Goal: Information Seeking & Learning: Learn about a topic

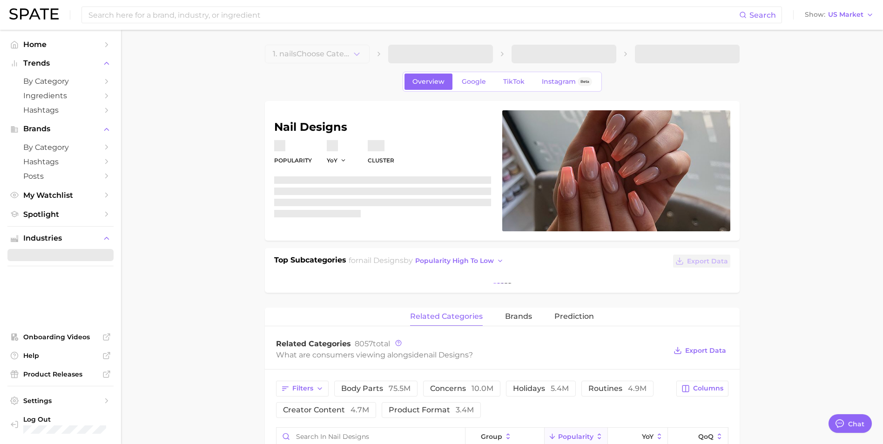
type textarea "x"
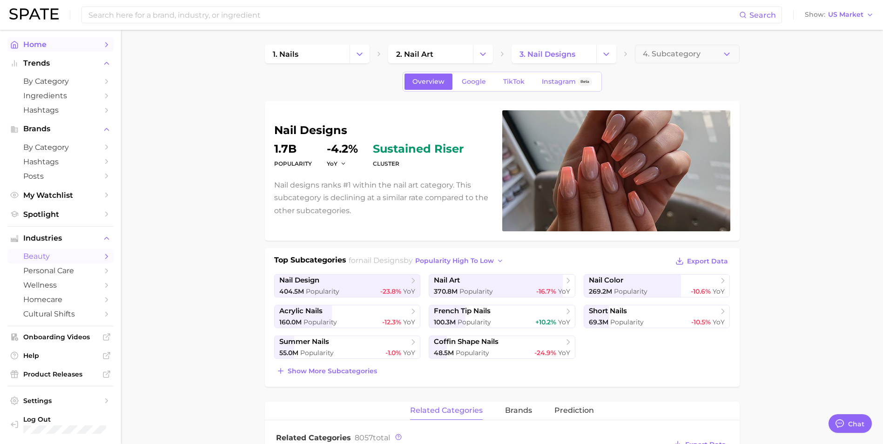
click at [42, 46] on span "Home" at bounding box center [60, 44] width 74 height 9
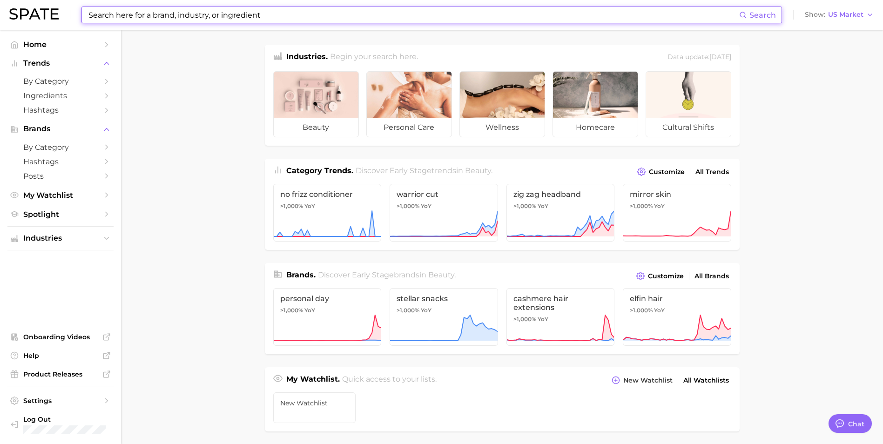
drag, startPoint x: 537, startPoint y: 20, endPoint x: 533, endPoint y: 17, distance: 5.0
click at [537, 20] on input at bounding box center [414, 15] width 652 height 16
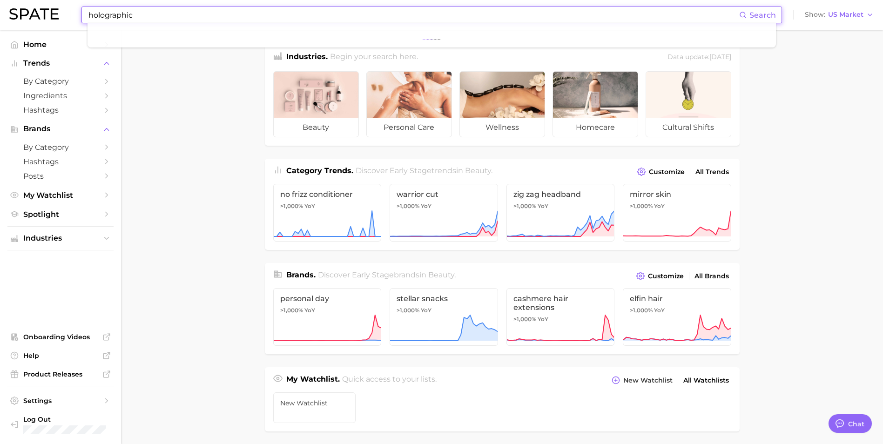
type input "holographic"
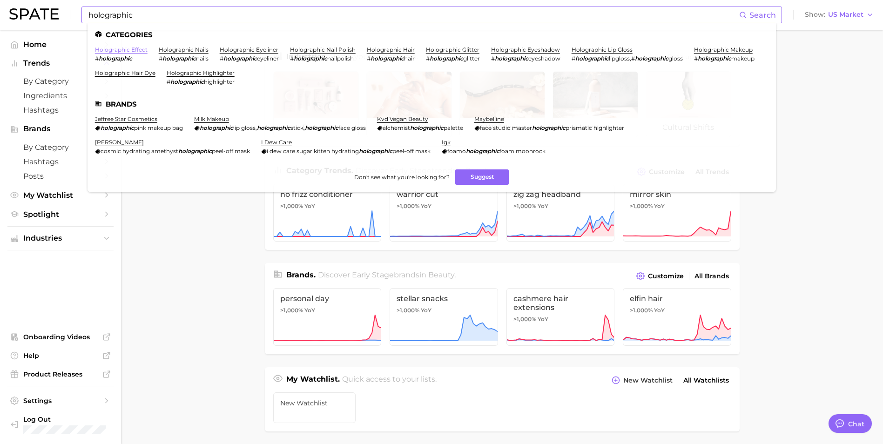
click at [142, 51] on link "holographic effect" at bounding box center [121, 49] width 53 height 7
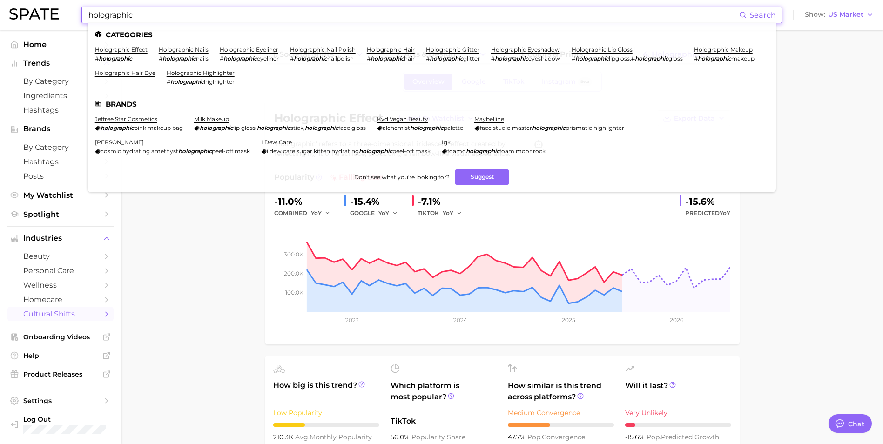
click at [159, 18] on input "holographic" at bounding box center [414, 15] width 652 height 16
click at [182, 52] on link "holographic nails" at bounding box center [184, 49] width 50 height 7
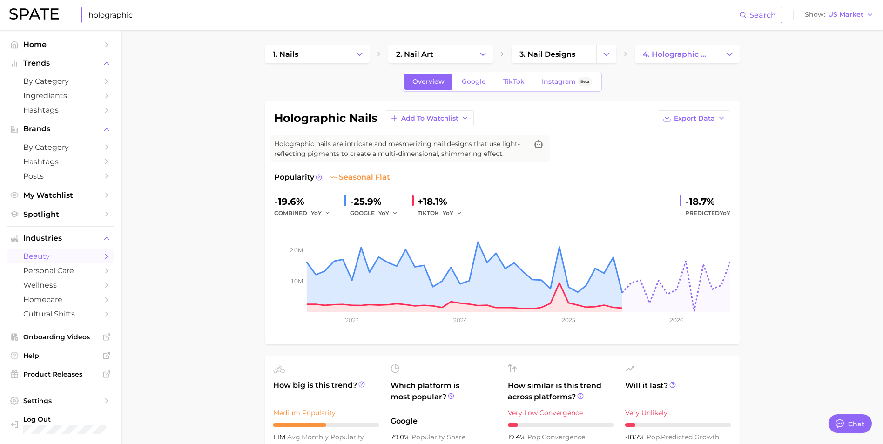
click at [117, 17] on input "holographic" at bounding box center [414, 15] width 652 height 16
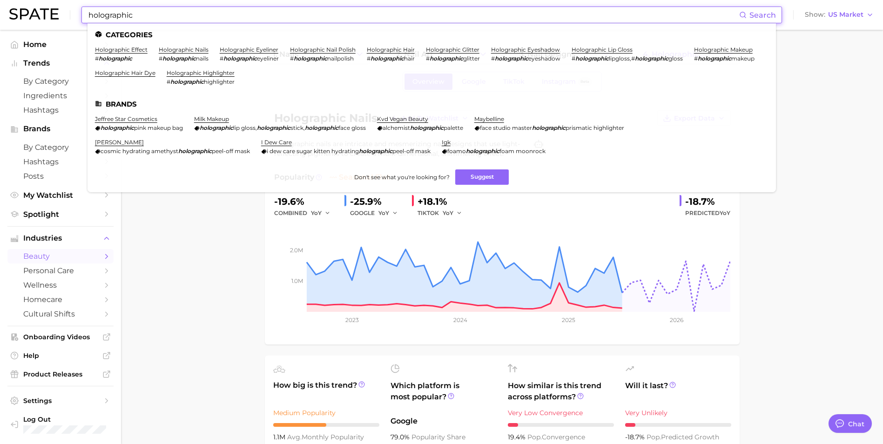
drag, startPoint x: 136, startPoint y: 14, endPoint x: 106, endPoint y: 15, distance: 30.7
click at [106, 15] on input "holographic" at bounding box center [414, 15] width 652 height 16
click at [178, 51] on link "holographic nails" at bounding box center [184, 49] width 50 height 7
click at [297, 14] on input "holographic" at bounding box center [414, 15] width 652 height 16
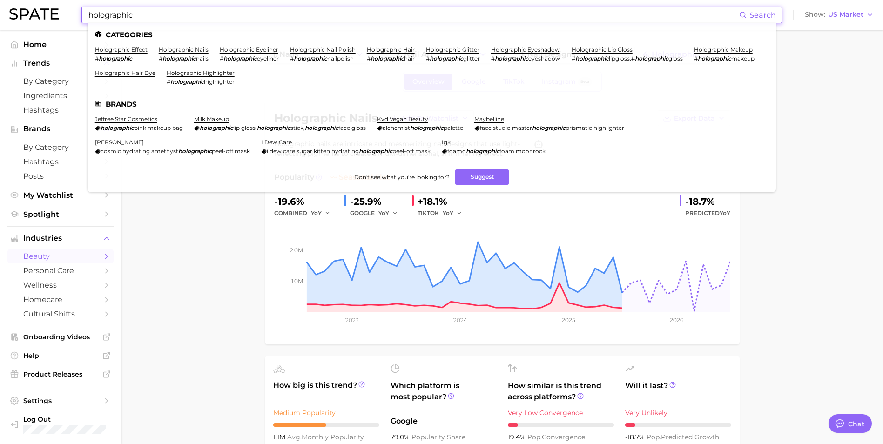
click at [297, 14] on input "holographic" at bounding box center [414, 15] width 652 height 16
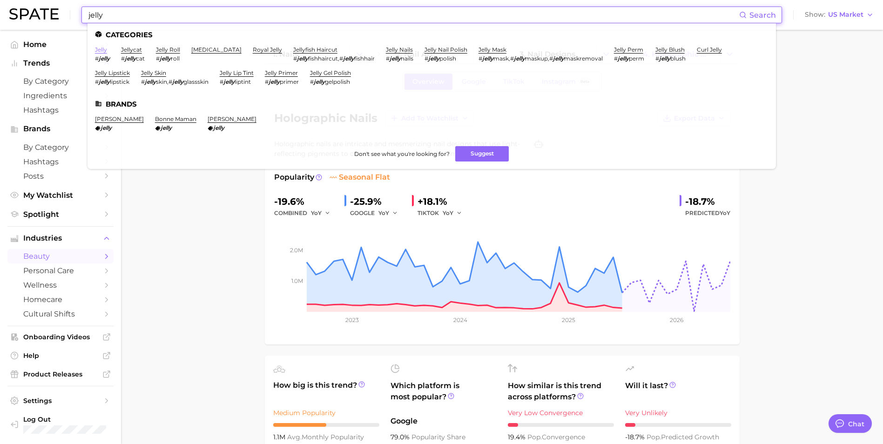
click at [100, 53] on link "jelly" at bounding box center [101, 49] width 12 height 7
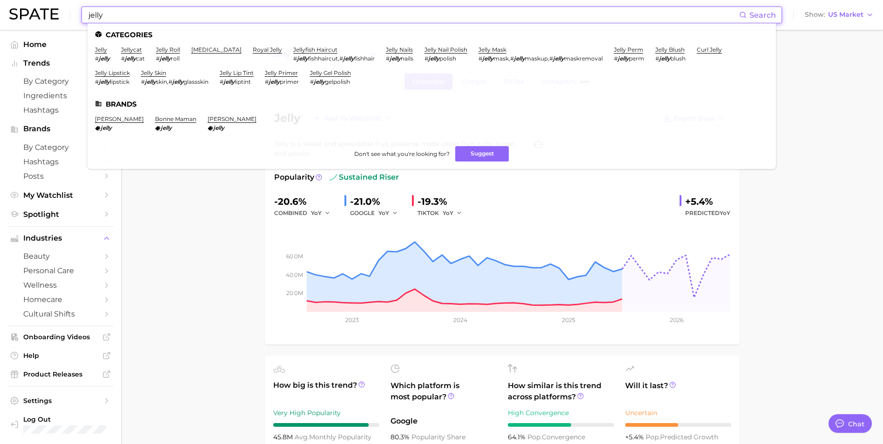
click at [249, 20] on input "jelly" at bounding box center [414, 15] width 652 height 16
click at [436, 47] on link "jelly nail polish" at bounding box center [446, 49] width 43 height 7
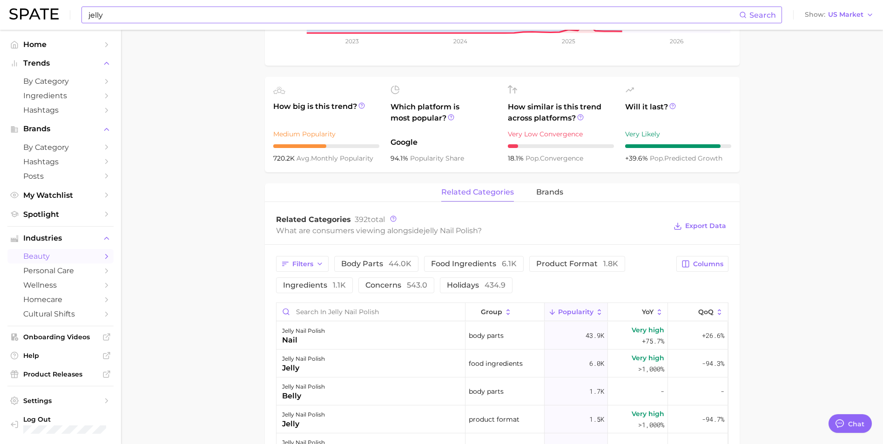
scroll to position [279, 0]
click at [484, 194] on span "related categories" at bounding box center [477, 192] width 73 height 8
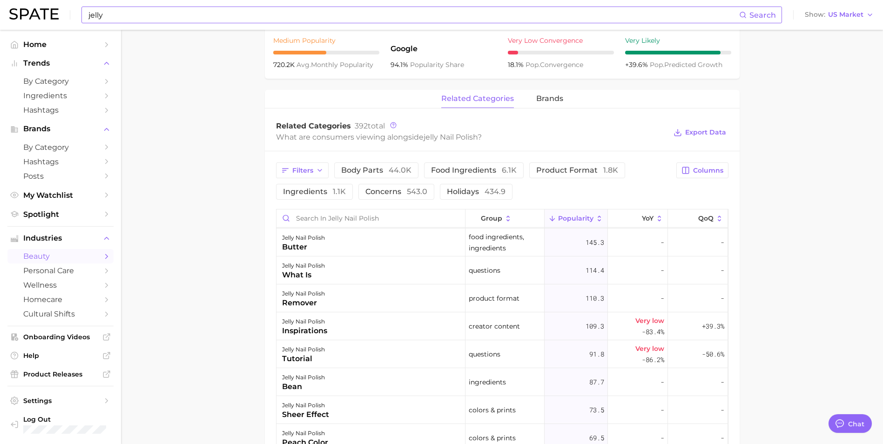
scroll to position [419, 0]
click at [100, 11] on input "jelly" at bounding box center [414, 15] width 652 height 16
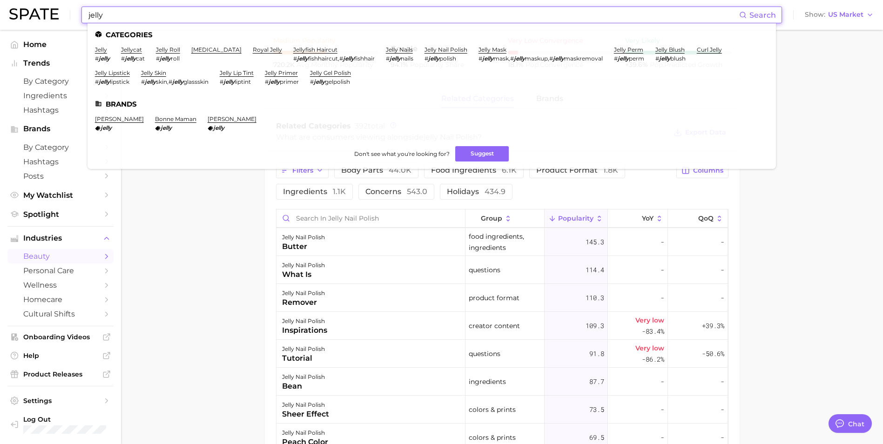
click at [106, 16] on input "jelly" at bounding box center [414, 15] width 652 height 16
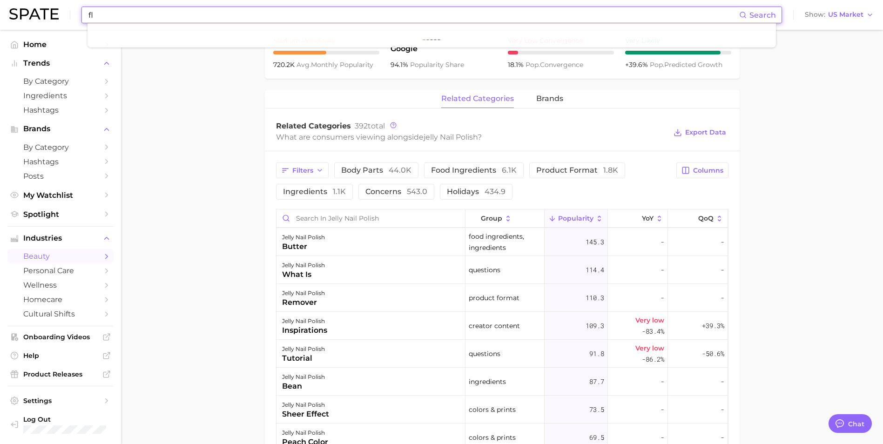
type input "f"
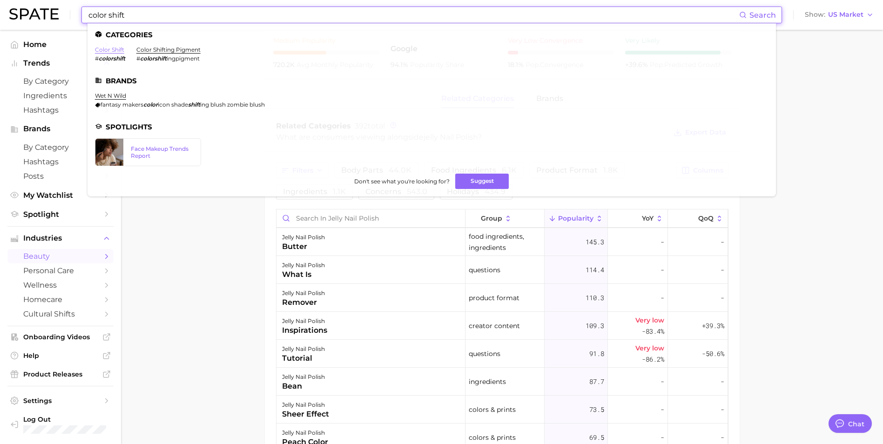
type input "color shift"
click at [111, 53] on link "color shift" at bounding box center [109, 49] width 29 height 7
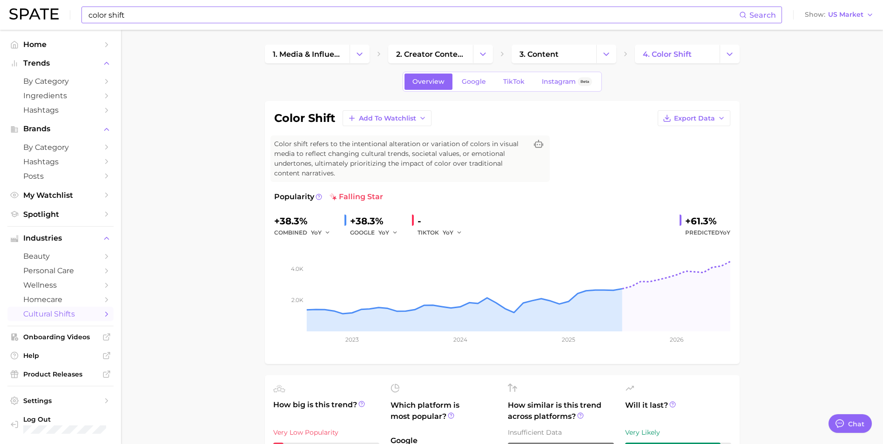
click at [4, 267] on nav "Home Trends by Category Ingredients Hashtags Brands by Category Hashtags Posts …" at bounding box center [60, 237] width 121 height 414
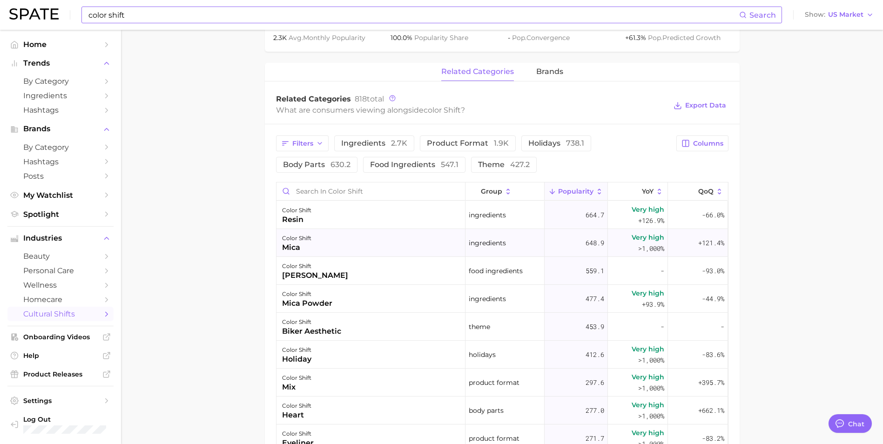
click at [295, 243] on div "mica" at bounding box center [296, 247] width 29 height 11
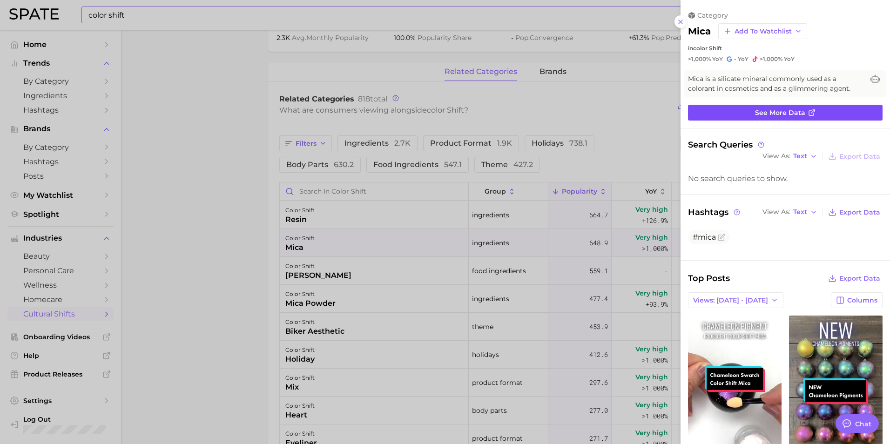
click at [801, 110] on span "See more data" at bounding box center [780, 113] width 50 height 8
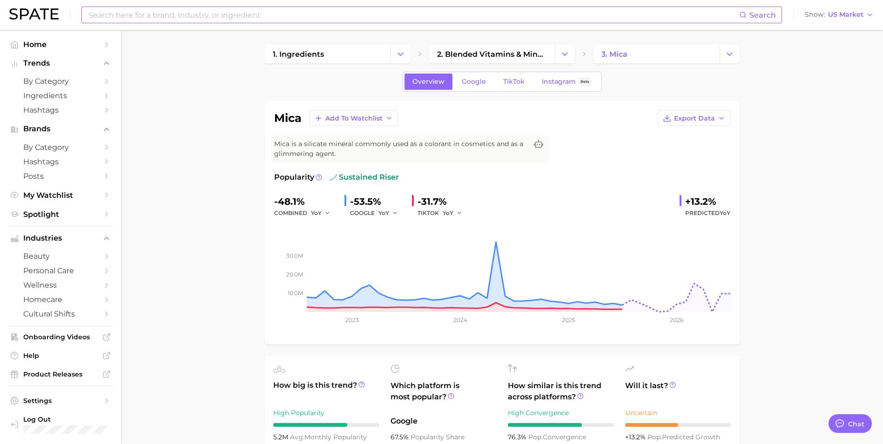
click at [272, 26] on div "Search Show US Market" at bounding box center [441, 15] width 865 height 30
click at [271, 23] on div "Search Show US Market" at bounding box center [441, 15] width 865 height 30
click at [271, 17] on input at bounding box center [414, 15] width 652 height 16
drag, startPoint x: 260, startPoint y: 14, endPoint x: -27, endPoint y: 14, distance: 286.8
click at [0, 14] on html "color shift Search Show US Market Home Trends by Category Ingredients Hashtags …" at bounding box center [441, 222] width 883 height 444
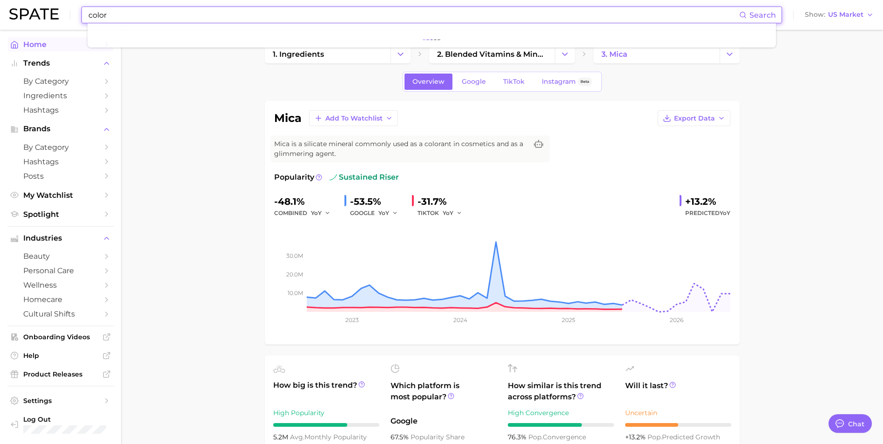
type input "color"
click at [42, 41] on span "Home" at bounding box center [60, 44] width 74 height 9
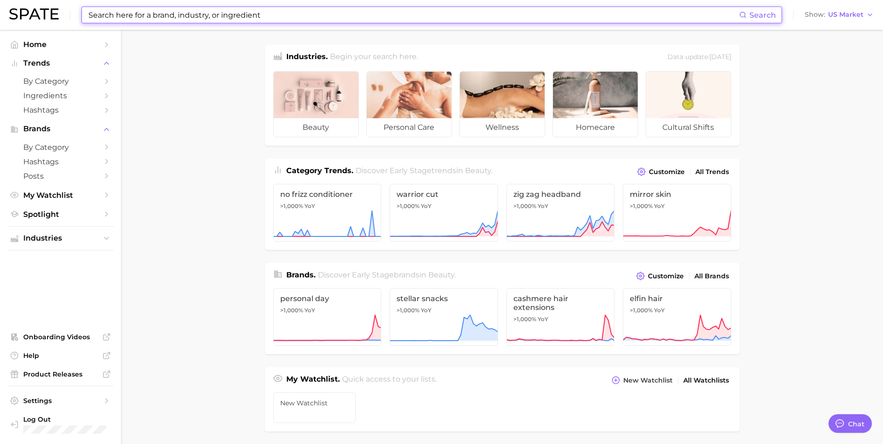
click at [142, 12] on input at bounding box center [414, 15] width 652 height 16
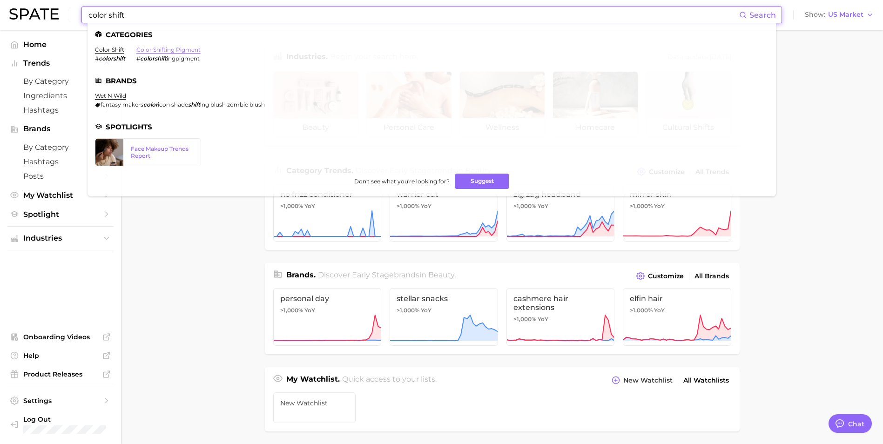
type input "color shift"
click at [172, 49] on link "color shifting pigment" at bounding box center [168, 49] width 64 height 7
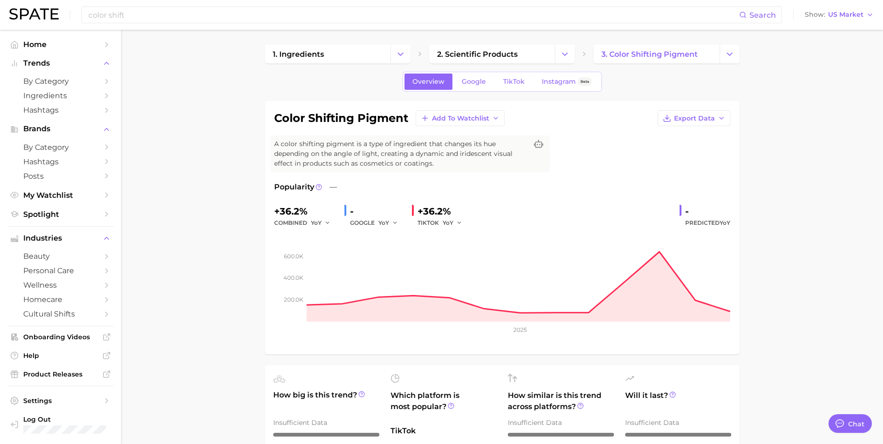
click at [152, 3] on div "color shift Search Show US Market" at bounding box center [441, 15] width 865 height 30
click at [152, 12] on input "color shift" at bounding box center [414, 15] width 652 height 16
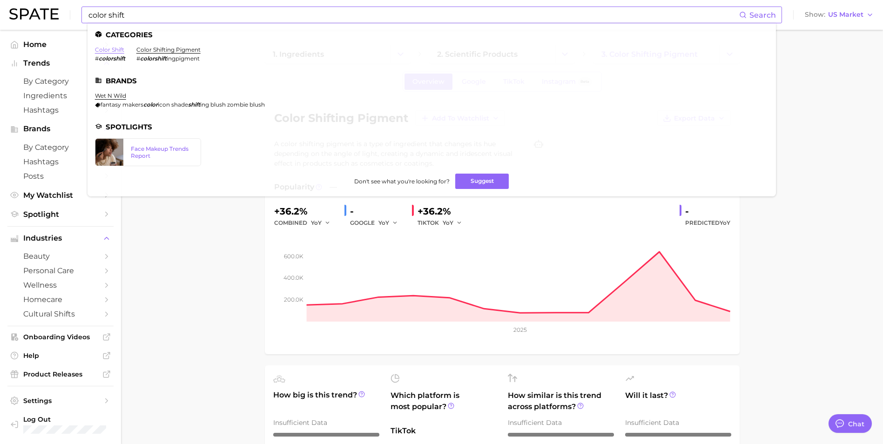
click at [112, 50] on link "color shift" at bounding box center [109, 49] width 29 height 7
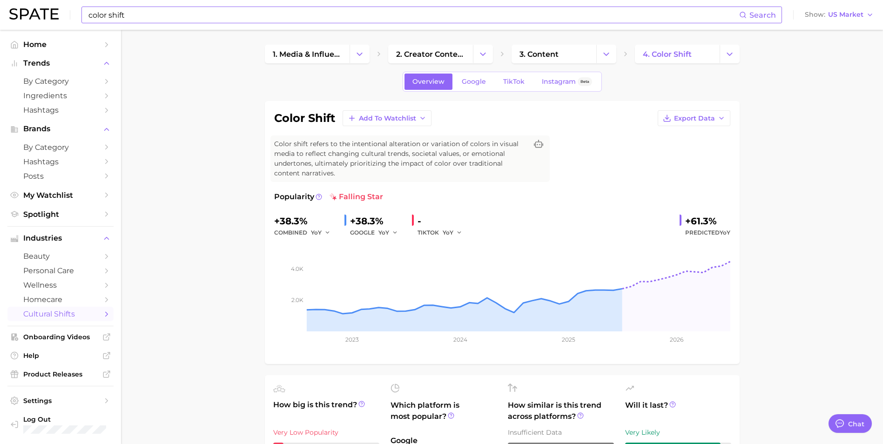
click at [137, 14] on input "color shift" at bounding box center [414, 15] width 652 height 16
type input "c"
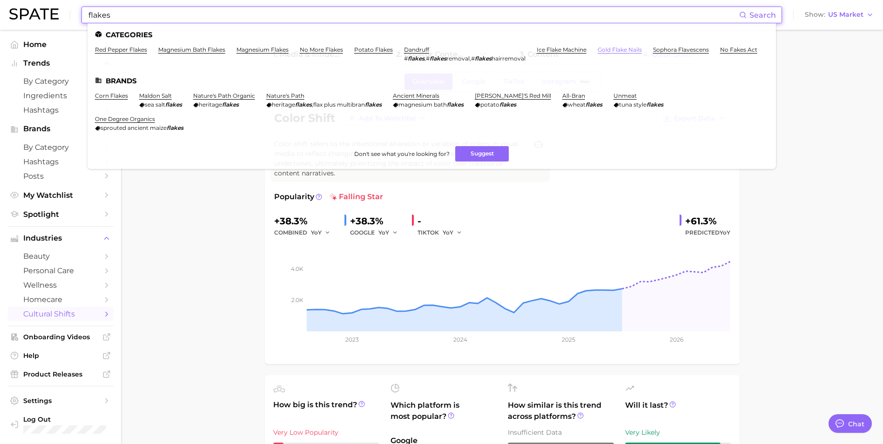
type input "flakes"
click at [625, 49] on link "gold flake nails" at bounding box center [620, 49] width 44 height 7
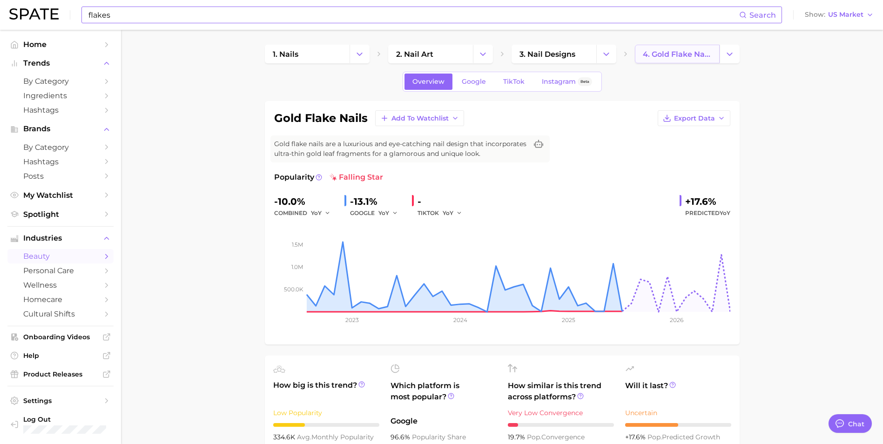
click at [684, 54] on span "4. gold flake nails" at bounding box center [677, 54] width 69 height 9
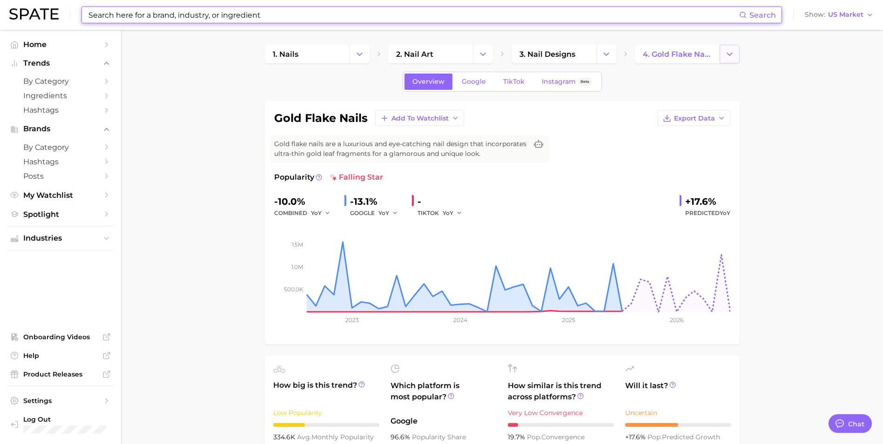
click at [727, 53] on polyline "Change Category" at bounding box center [729, 54] width 5 height 2
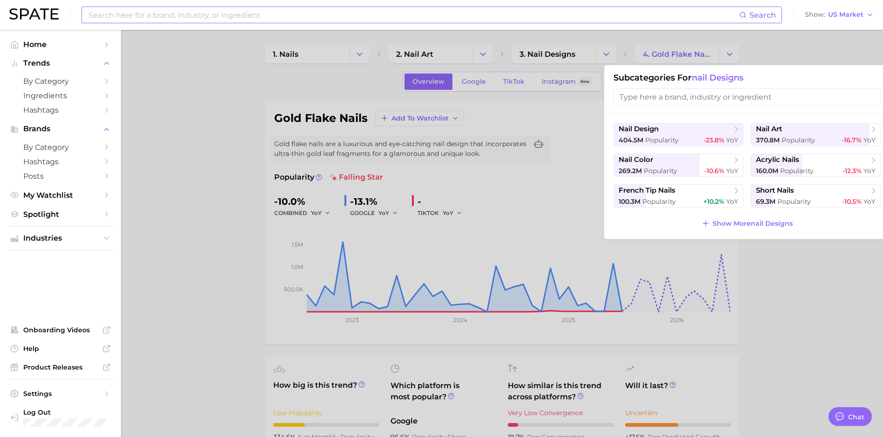
click at [720, 98] on input "search" at bounding box center [747, 96] width 267 height 17
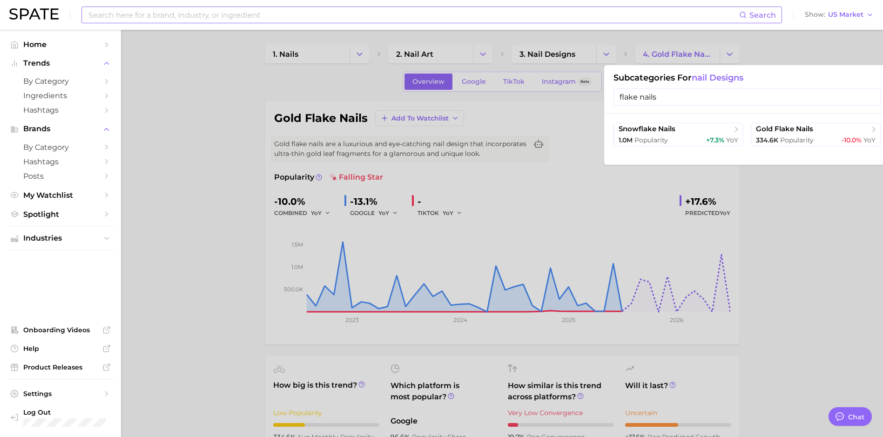
drag, startPoint x: 688, startPoint y: 99, endPoint x: 500, endPoint y: 95, distance: 188.1
click at [635, 63] on div "4. gold flake nails Subcategories for nail designs flake nails snowflake nails …" at bounding box center [687, 54] width 105 height 19
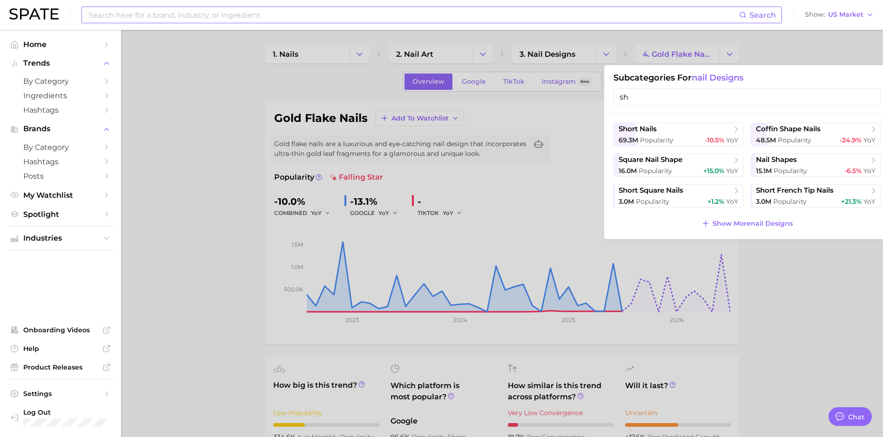
type input "s"
type input "f"
type input "p"
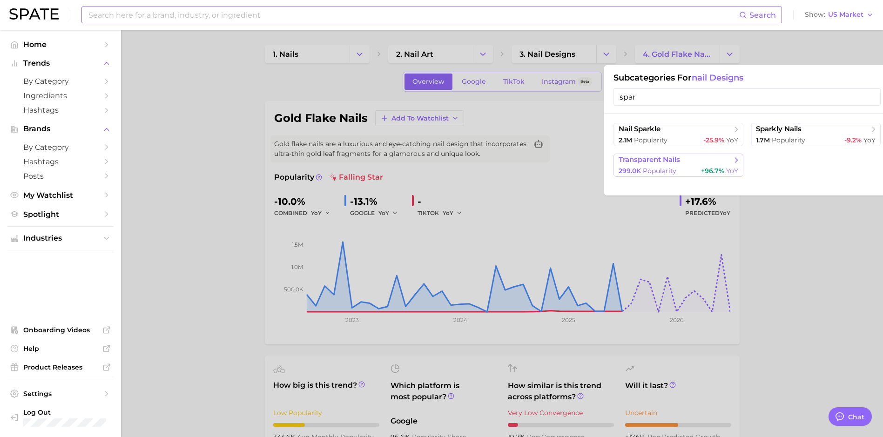
type input "spar"
click at [657, 164] on span "transparent nails" at bounding box center [675, 160] width 113 height 9
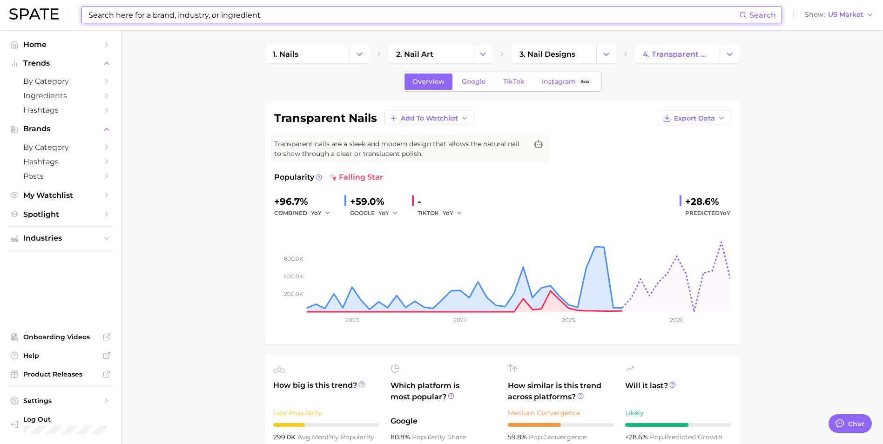
click at [210, 10] on input at bounding box center [414, 15] width 652 height 16
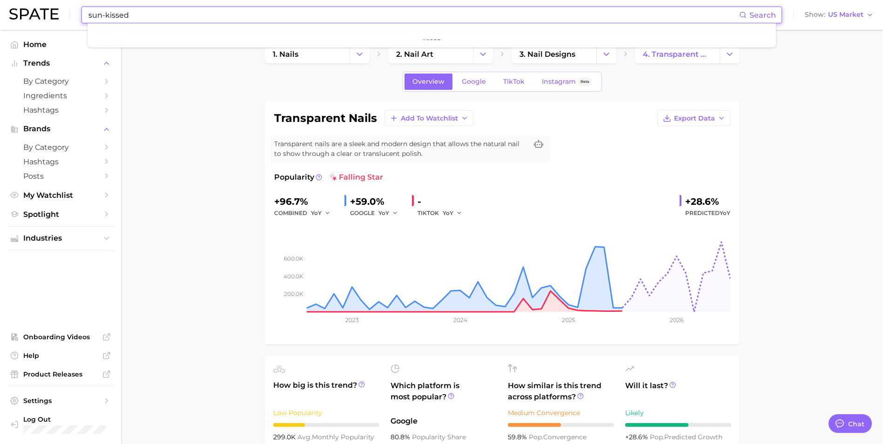
click at [160, 16] on input "sun-kissed" at bounding box center [414, 15] width 652 height 16
drag, startPoint x: 160, startPoint y: 16, endPoint x: 83, endPoint y: 15, distance: 76.8
click at [83, 15] on div "sun-kissed Search" at bounding box center [431, 15] width 701 height 17
type input "sun-kissed"
click at [140, 21] on input "sun-kissed" at bounding box center [414, 15] width 652 height 16
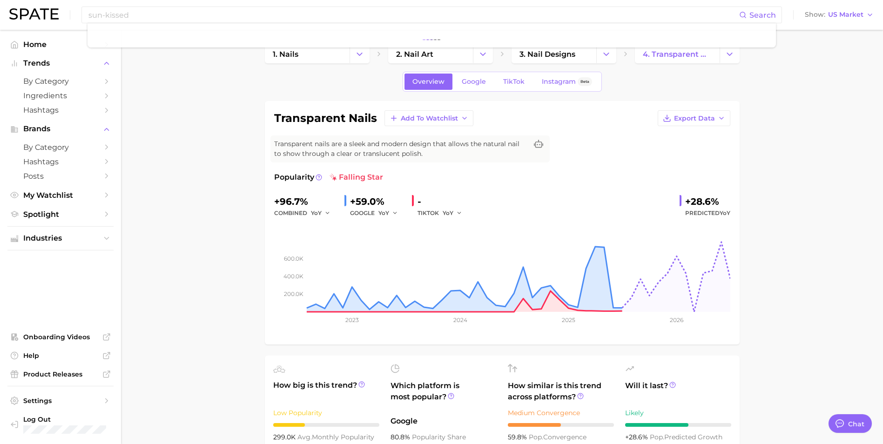
click at [45, 37] on nav "Home Trends by Category Ingredients Hashtags Brands by Category Hashtags Posts …" at bounding box center [60, 237] width 121 height 414
click at [42, 43] on span "Home" at bounding box center [60, 44] width 74 height 9
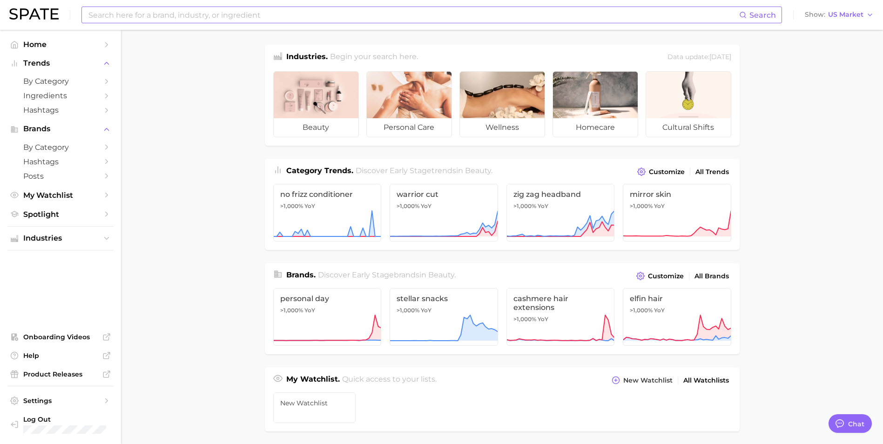
click at [162, 19] on input at bounding box center [414, 15] width 652 height 16
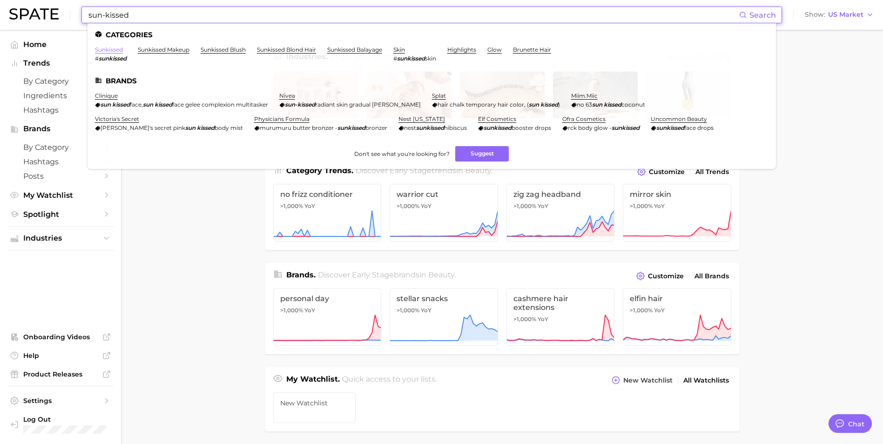
type input "sun-kissed"
click at [108, 49] on link "sunkissed" at bounding box center [109, 49] width 28 height 7
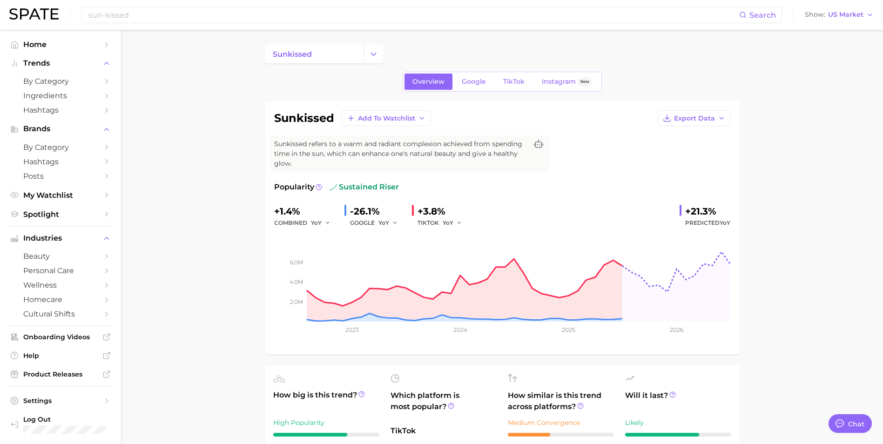
click at [305, 1] on div "sun-kissed Search Show US Market" at bounding box center [441, 15] width 865 height 30
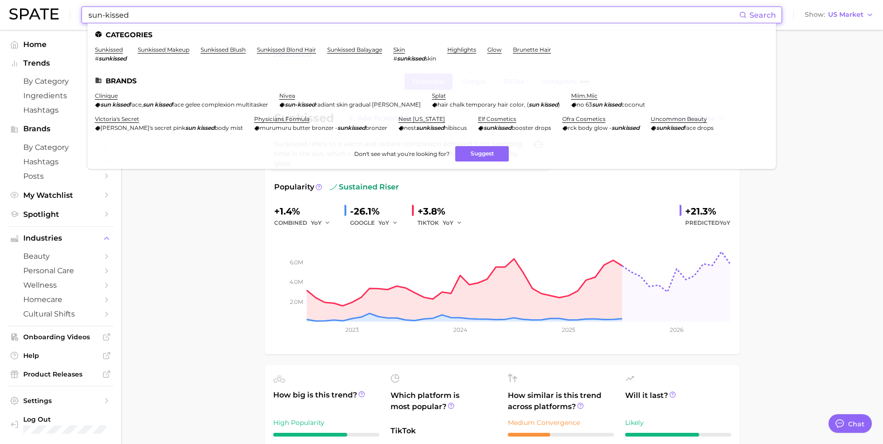
click at [301, 20] on input "sun-kissed" at bounding box center [414, 15] width 652 height 16
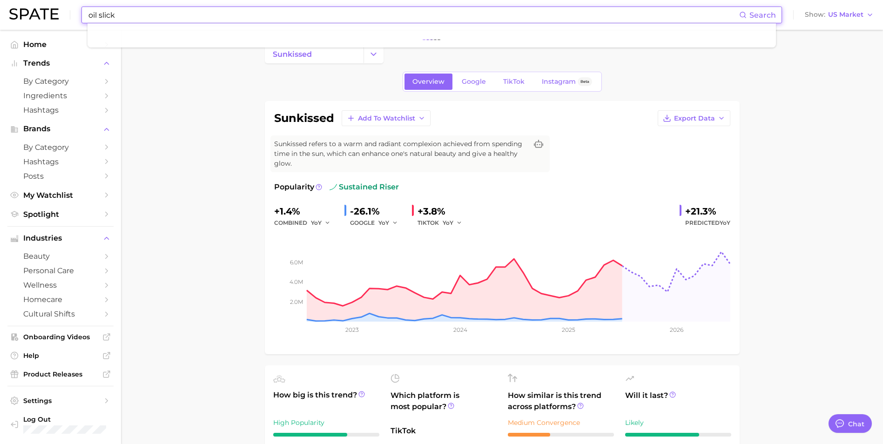
type input "oil slick"
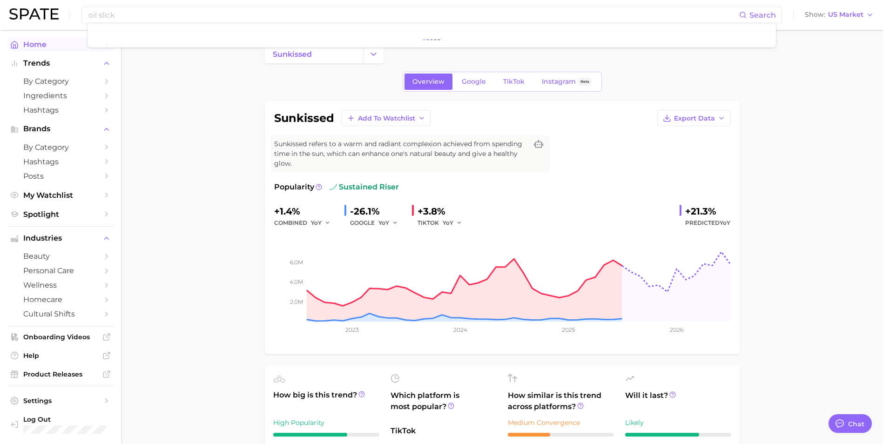
click at [47, 40] on link "Home" at bounding box center [60, 44] width 106 height 14
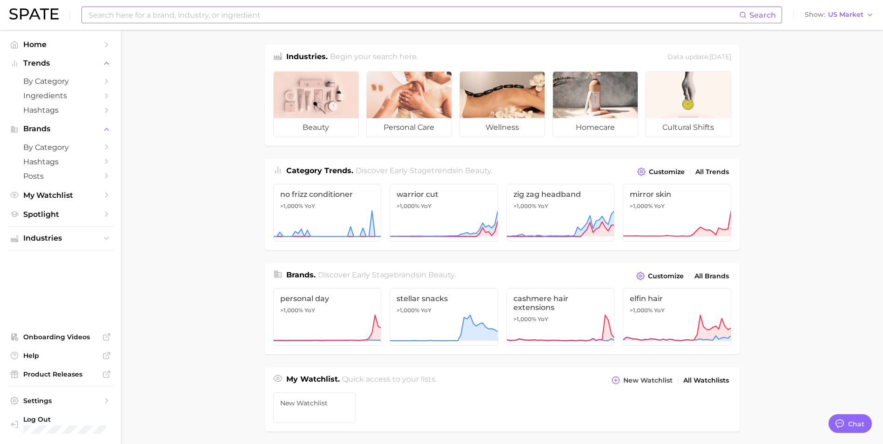
click at [138, 15] on input at bounding box center [414, 15] width 652 height 16
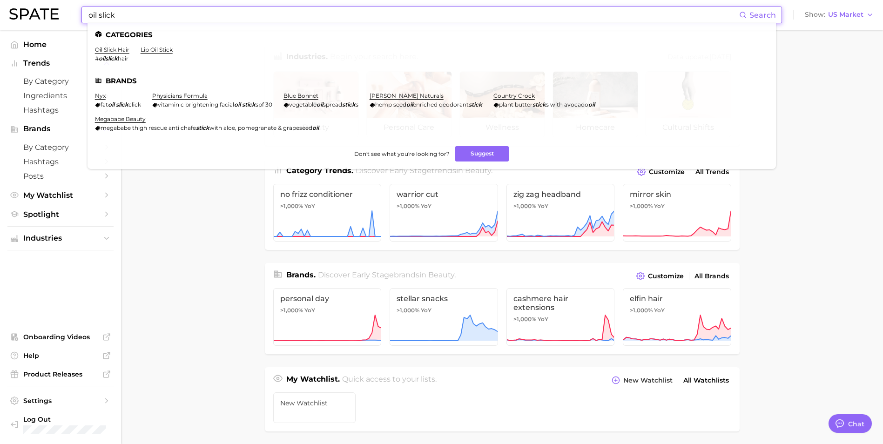
click at [179, 19] on input "oil slick" at bounding box center [414, 15] width 652 height 16
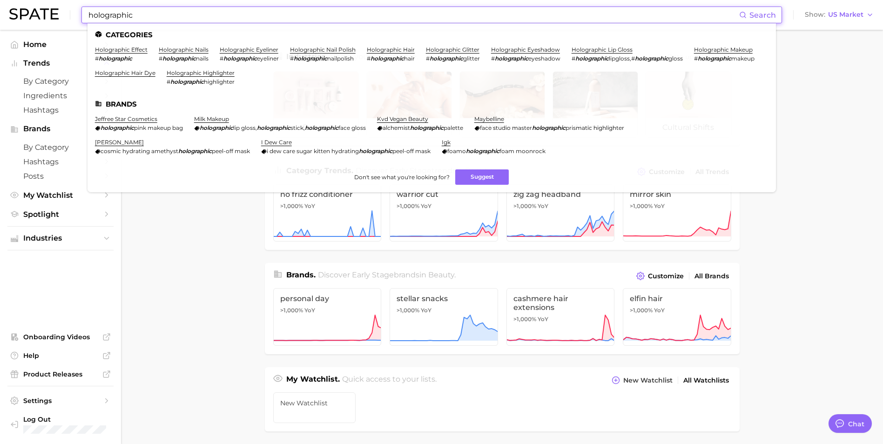
type input "holographic"
click at [145, 48] on link "holographic effect" at bounding box center [121, 49] width 53 height 7
